Goal: Task Accomplishment & Management: Use online tool/utility

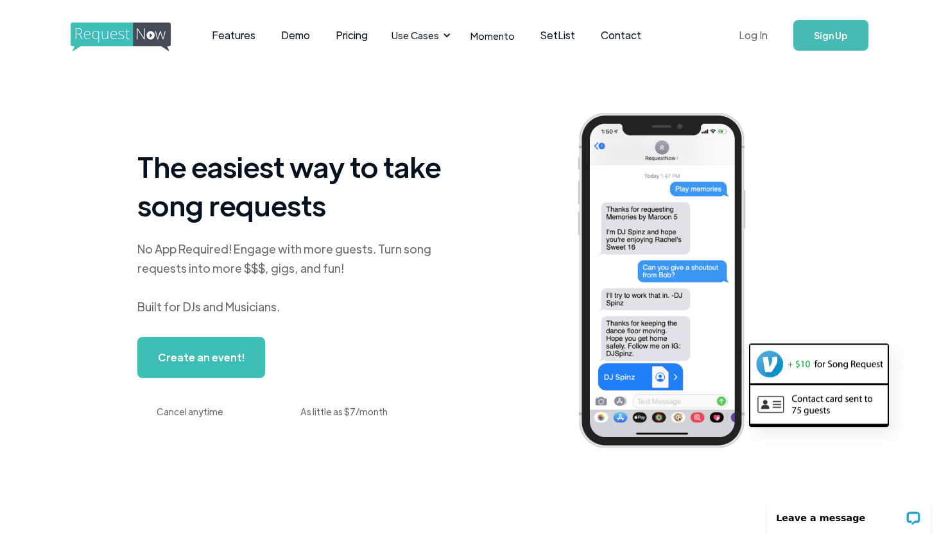
click at [751, 39] on link "Log In" at bounding box center [753, 35] width 55 height 45
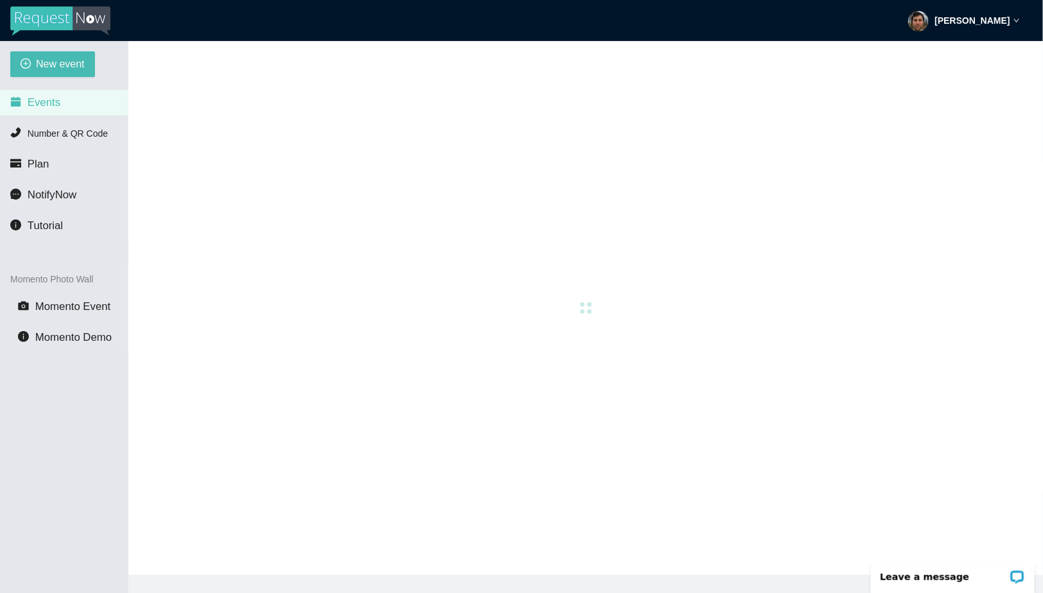
click at [72, 80] on div "New event Events Number & QR Code Plan NotifyNow Tutorial Momento Photo Wall Mo…" at bounding box center [64, 337] width 128 height 593
click at [65, 58] on span "New event" at bounding box center [60, 64] width 49 height 16
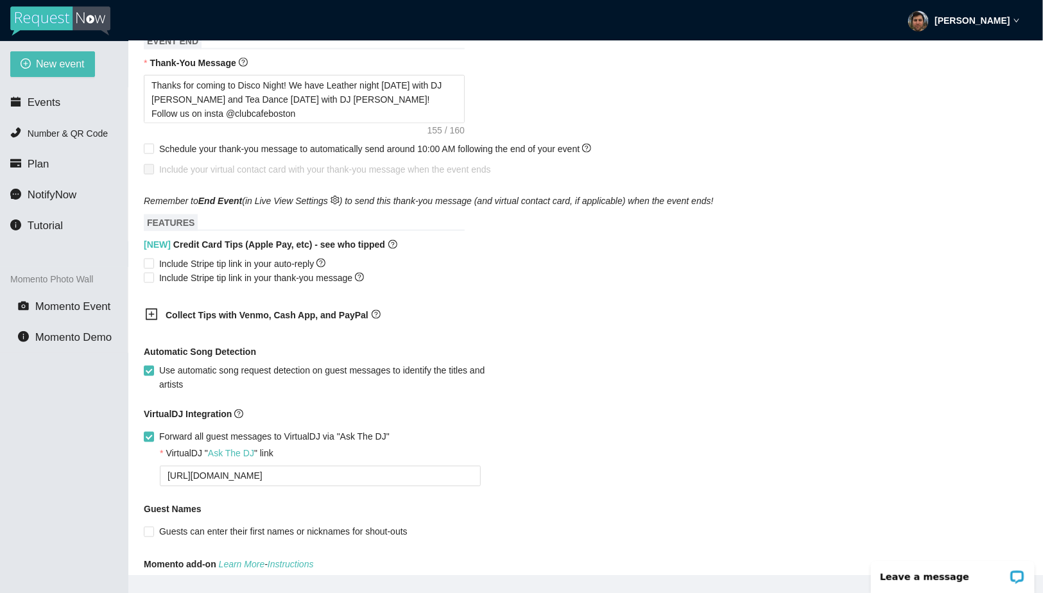
scroll to position [605, 0]
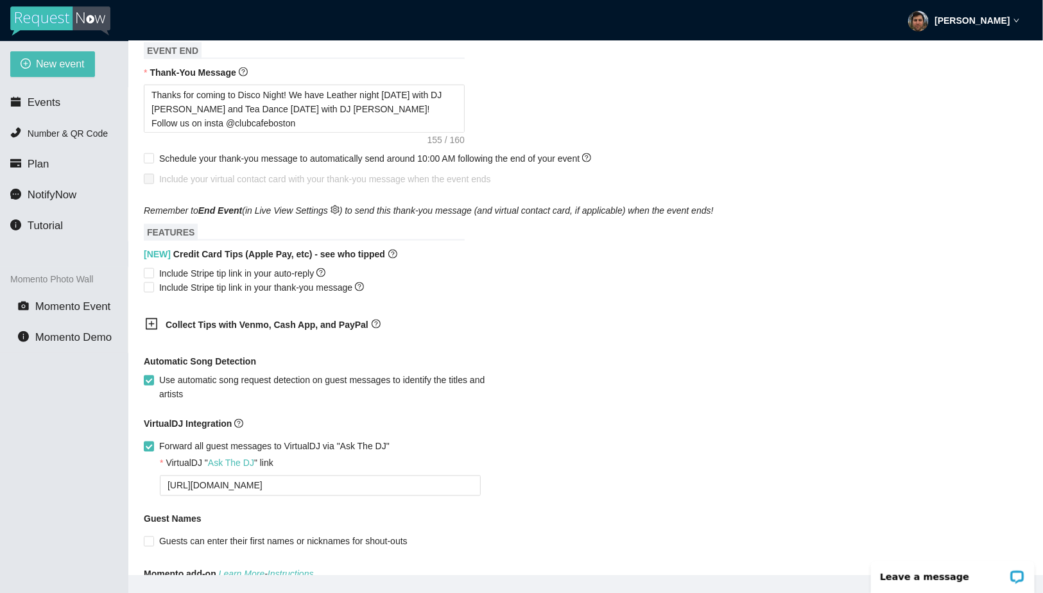
click at [211, 330] on b "Collect Tips with Venmo, Cash App, and PayPal" at bounding box center [267, 325] width 203 height 10
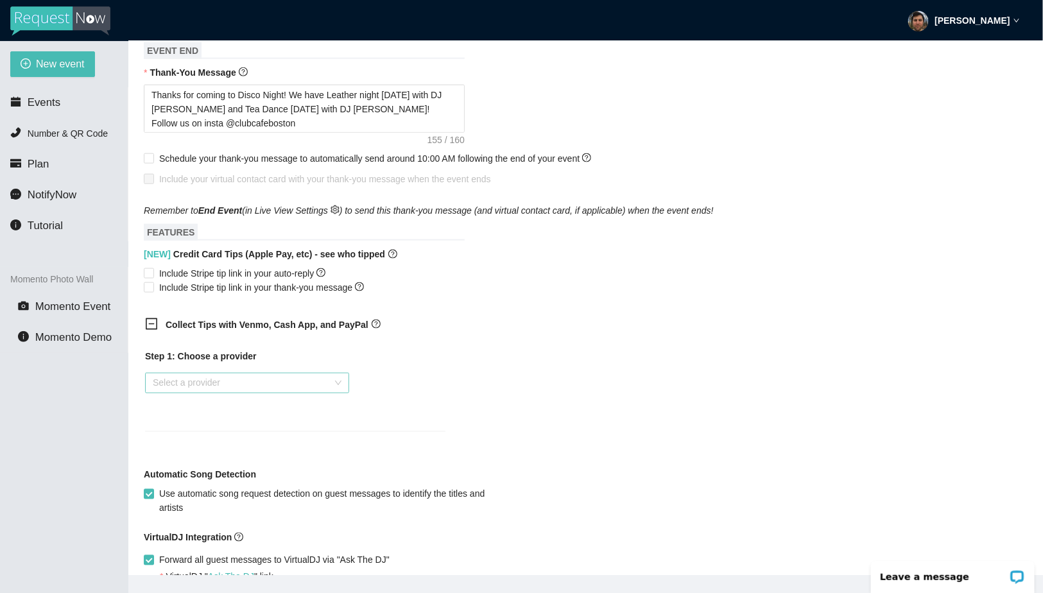
click at [212, 388] on input "search" at bounding box center [243, 383] width 180 height 19
click at [205, 437] on div "Venmo" at bounding box center [246, 442] width 189 height 14
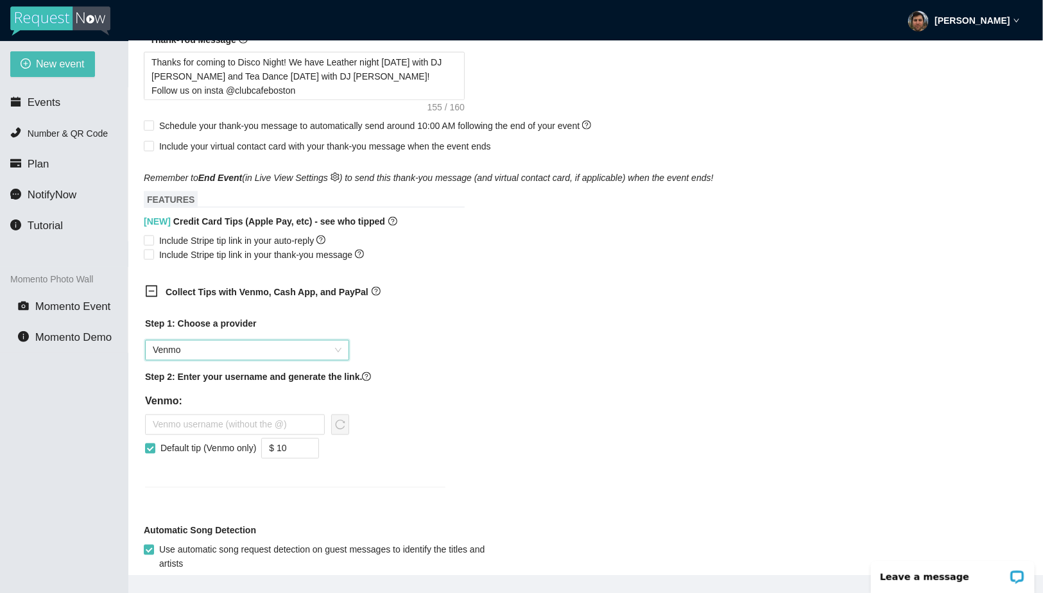
scroll to position [644, 0]
